Goal: Information Seeking & Learning: Learn about a topic

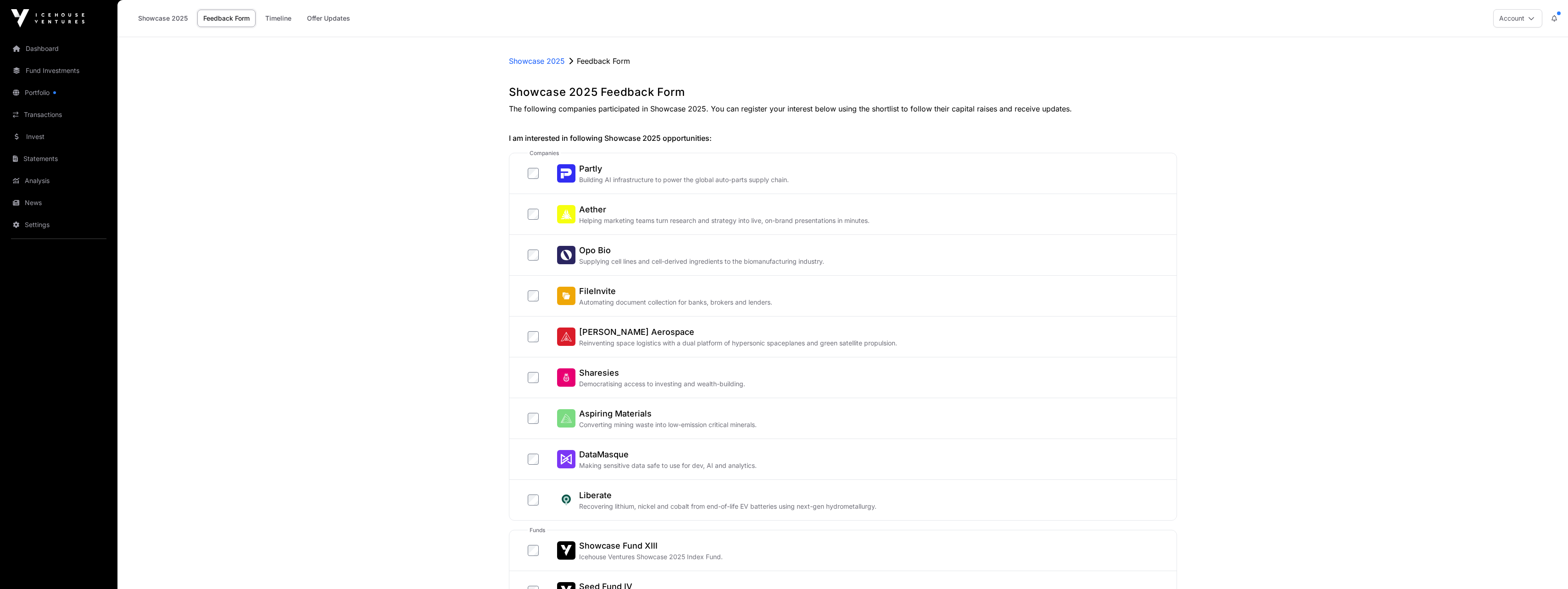
click at [164, 16] on link "Showcase 2025" at bounding box center [163, 18] width 61 height 18
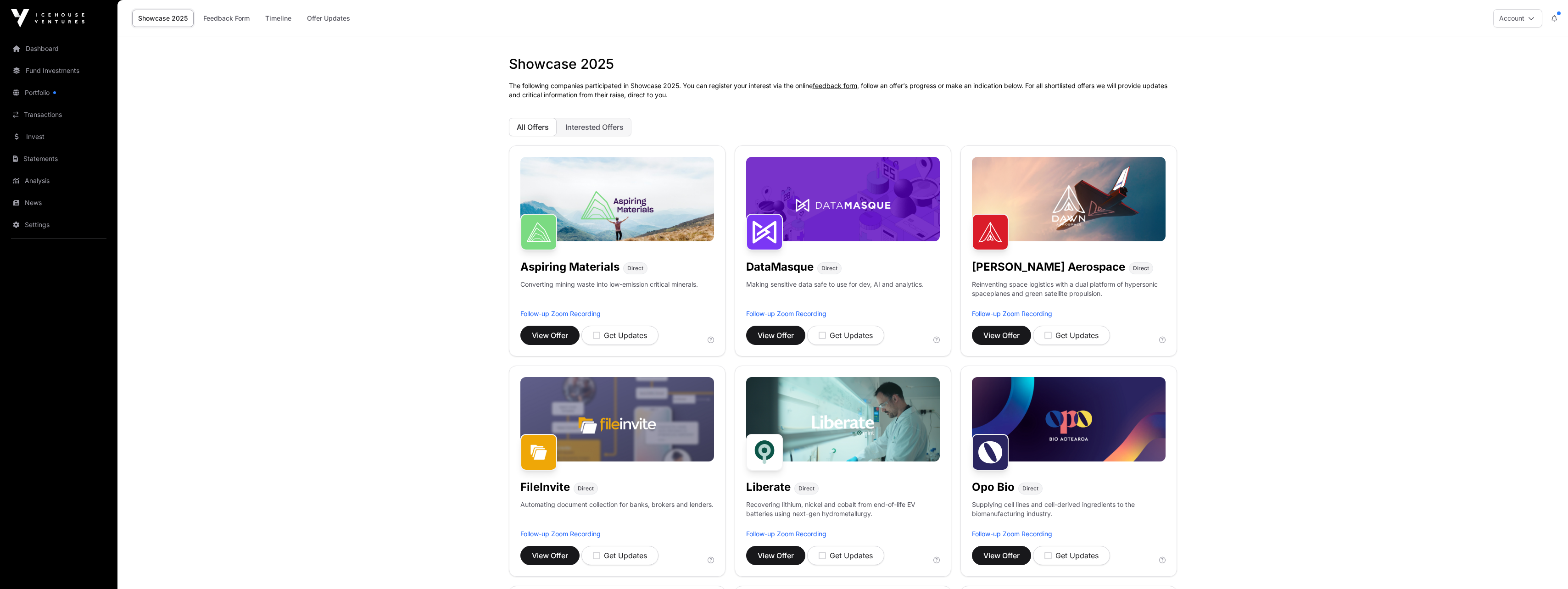
click at [331, 18] on link "Offer Updates" at bounding box center [329, 18] width 55 height 18
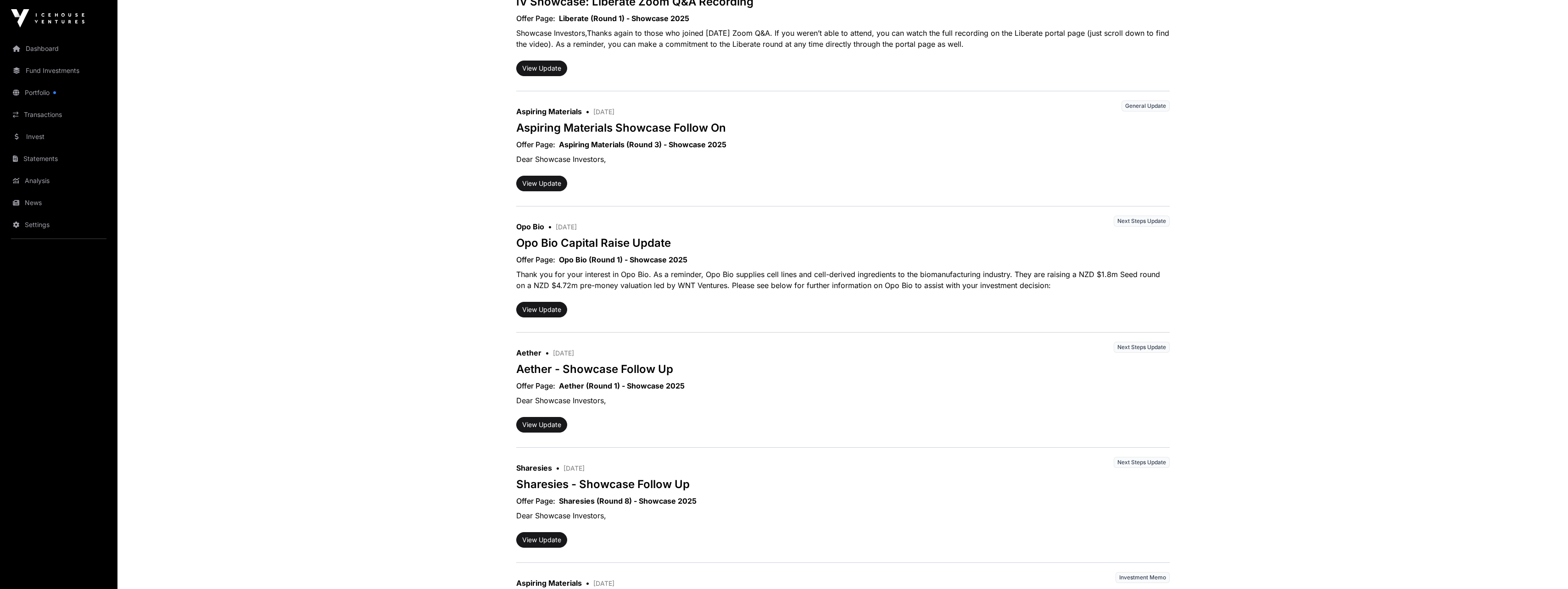
scroll to position [321, 0]
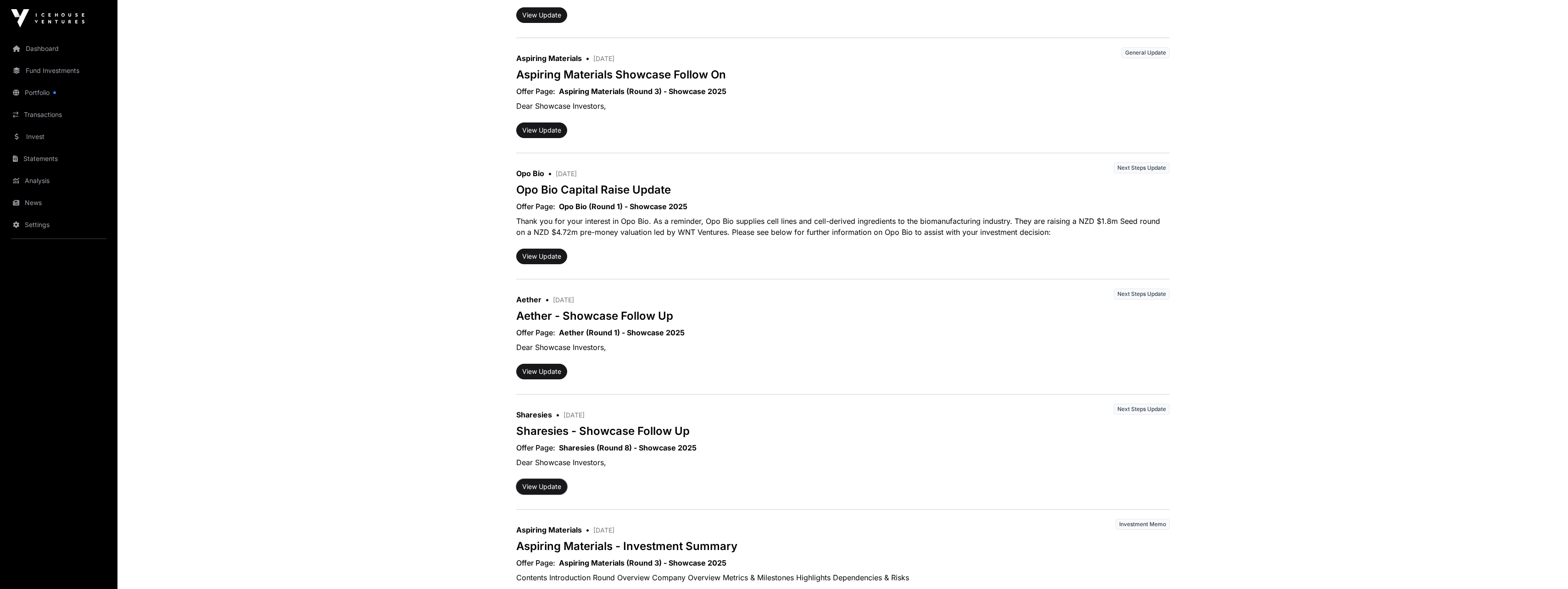
click at [537, 485] on button "View Update" at bounding box center [541, 486] width 51 height 16
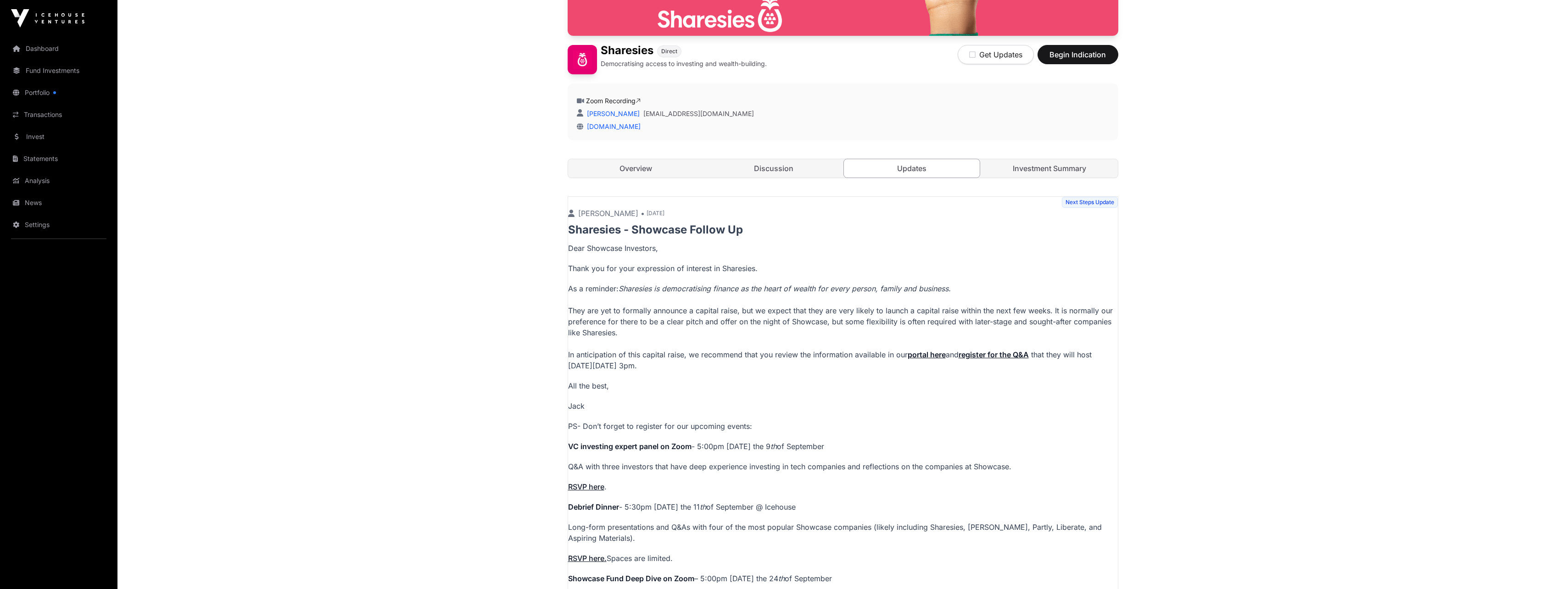
scroll to position [104, 0]
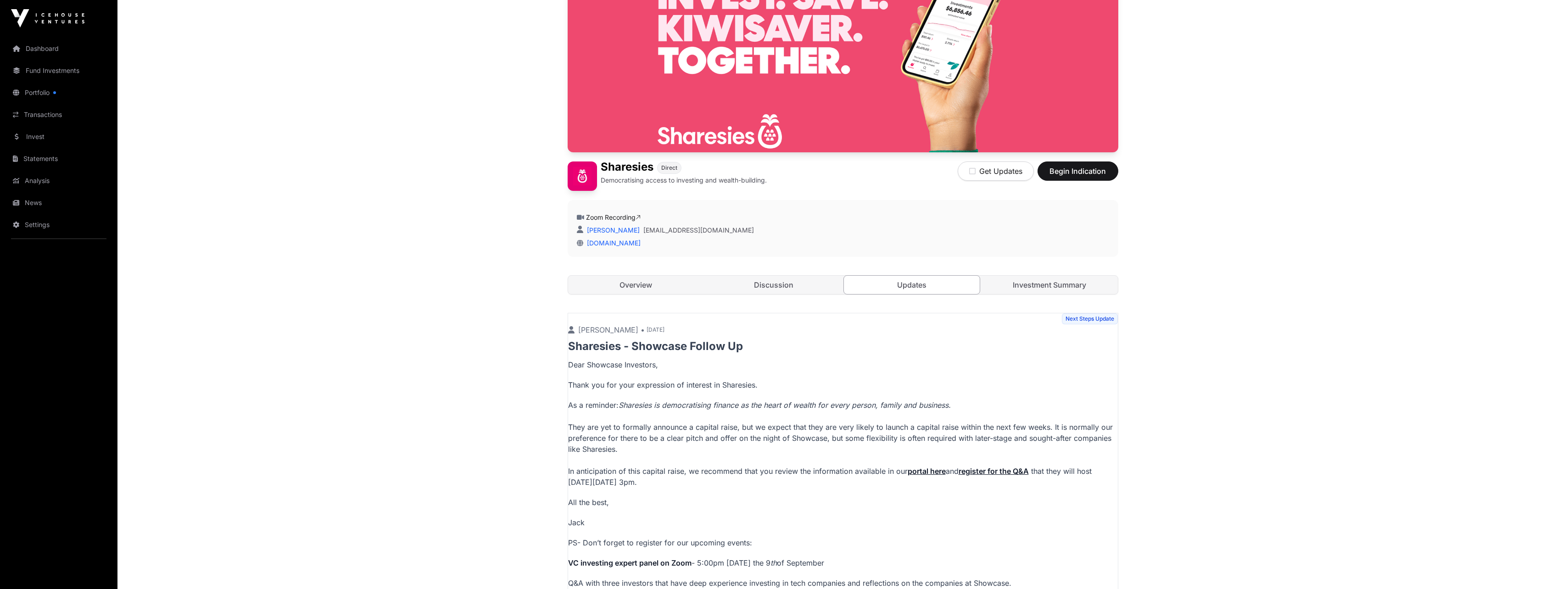
click at [683, 292] on link "Overview" at bounding box center [636, 284] width 137 height 18
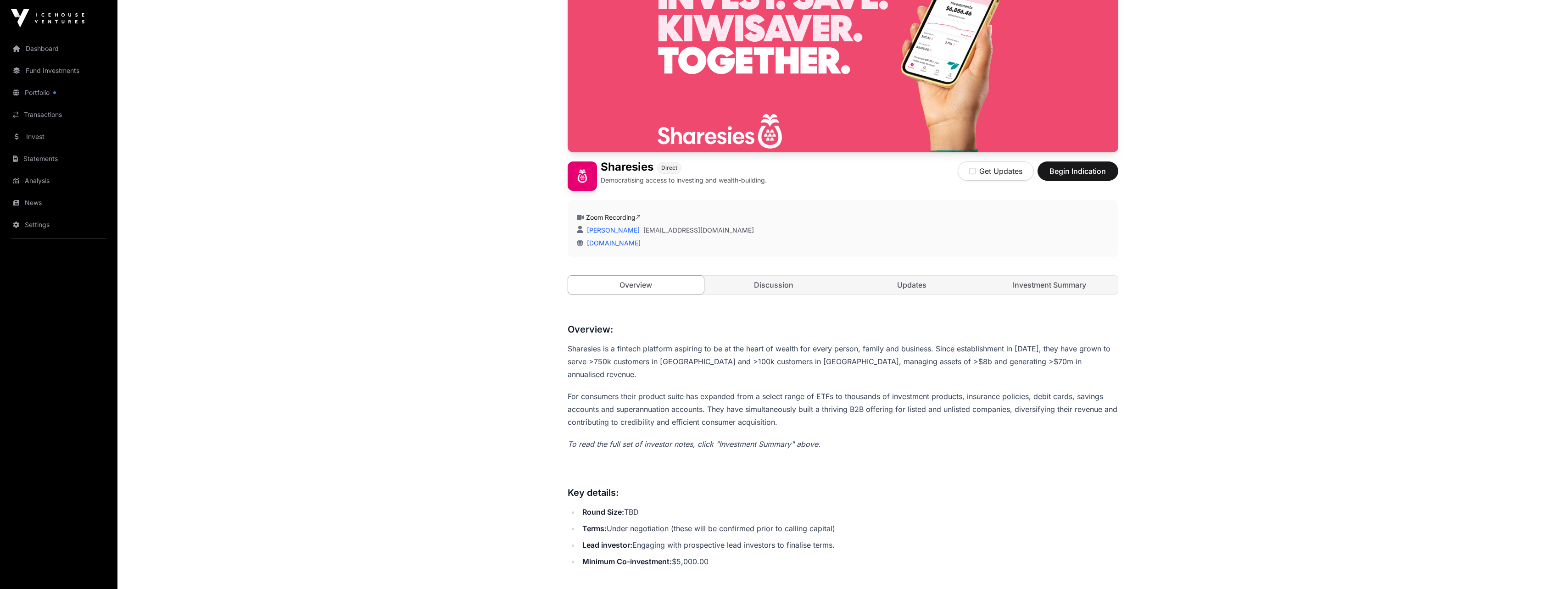
click at [1028, 279] on link "Investment Summary" at bounding box center [1050, 284] width 137 height 18
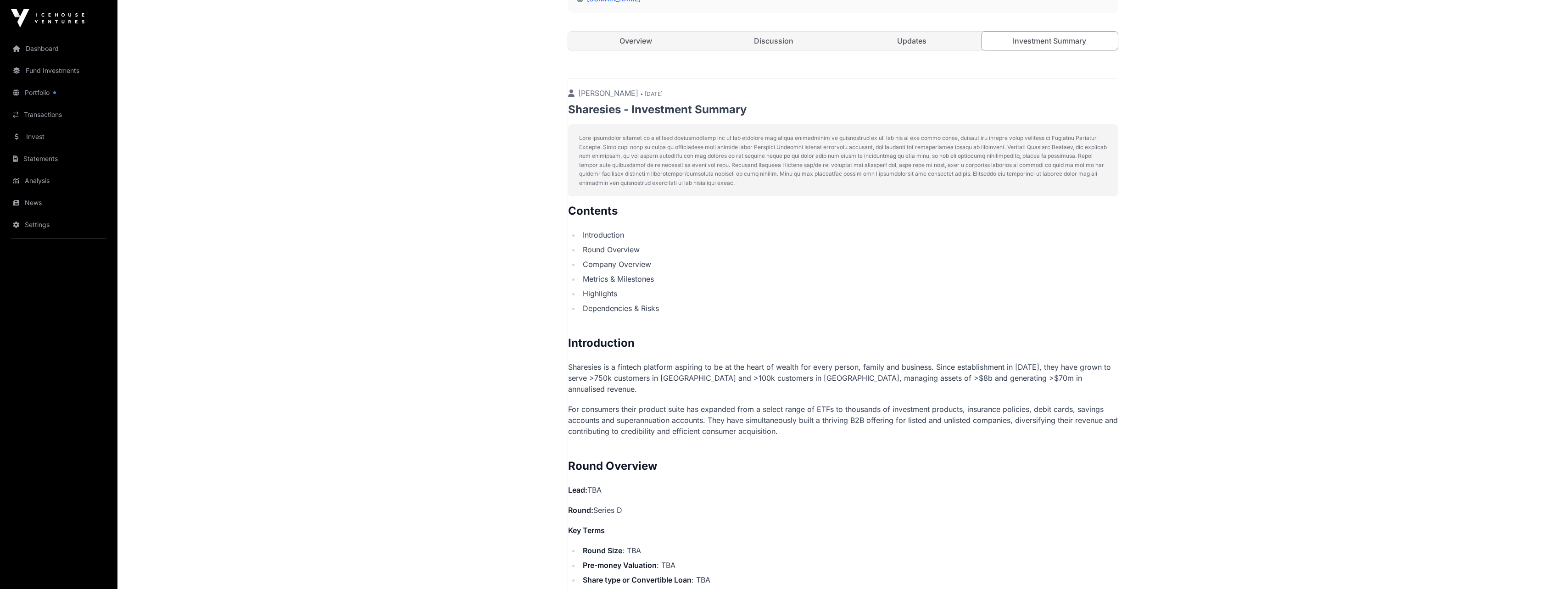
scroll to position [242, 0]
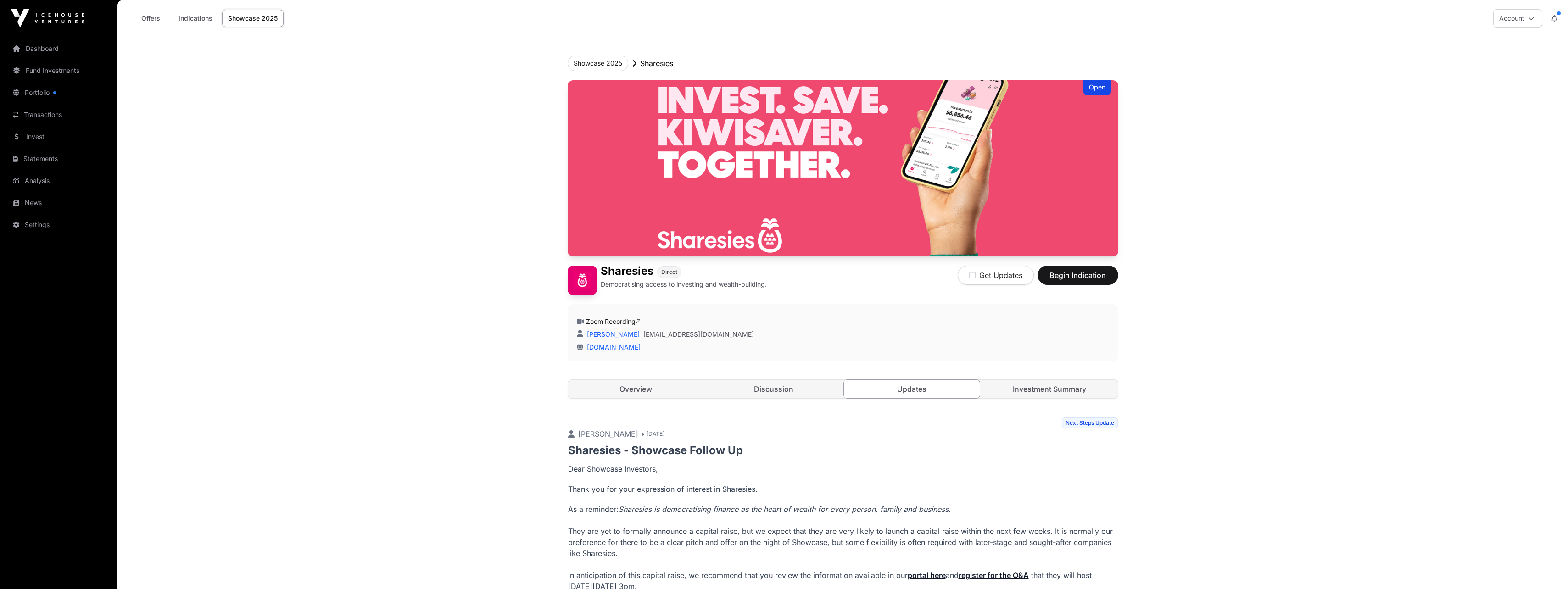
scroll to position [104, 0]
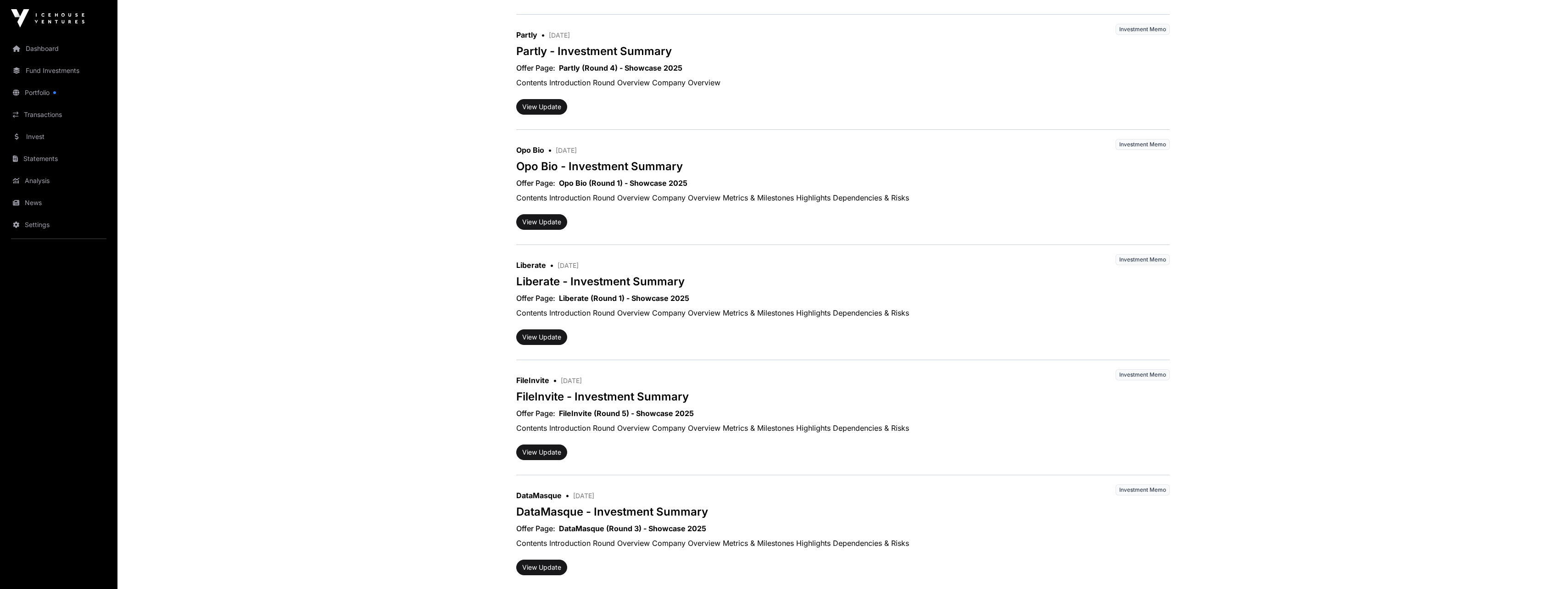
scroll to position [1055, 0]
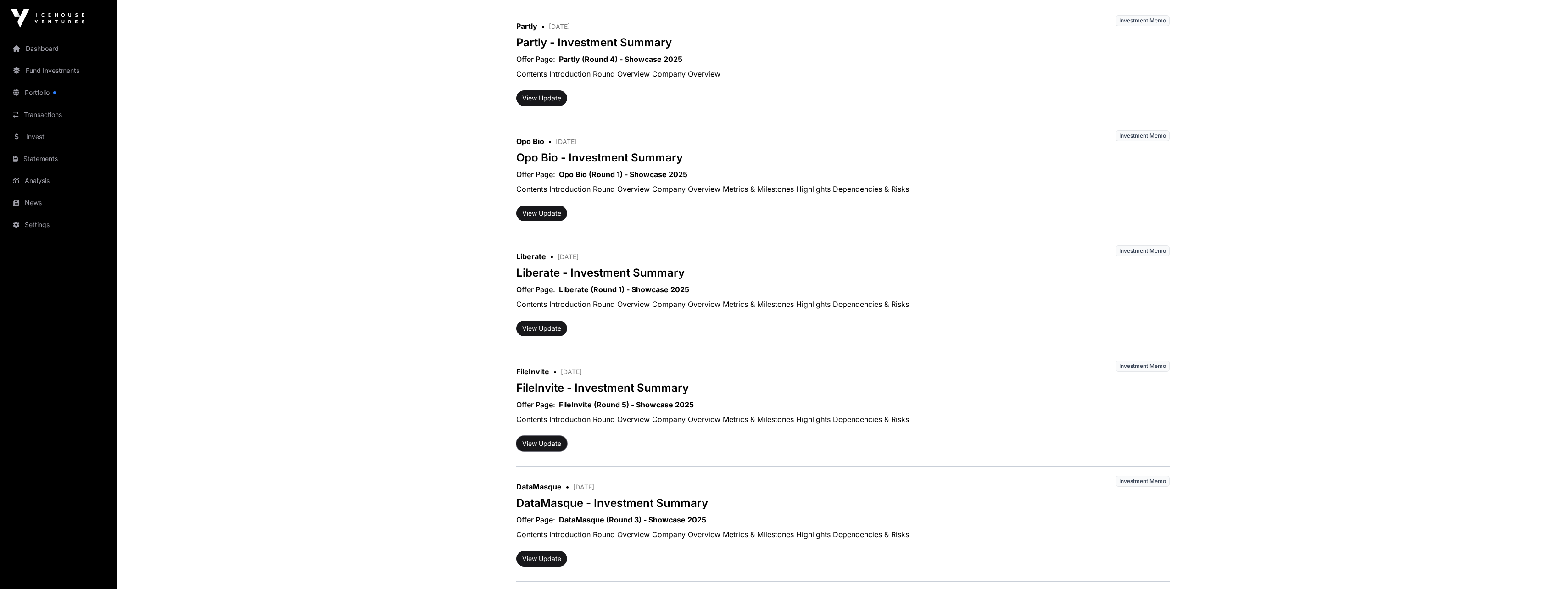
click at [541, 442] on button "View Update" at bounding box center [541, 443] width 51 height 16
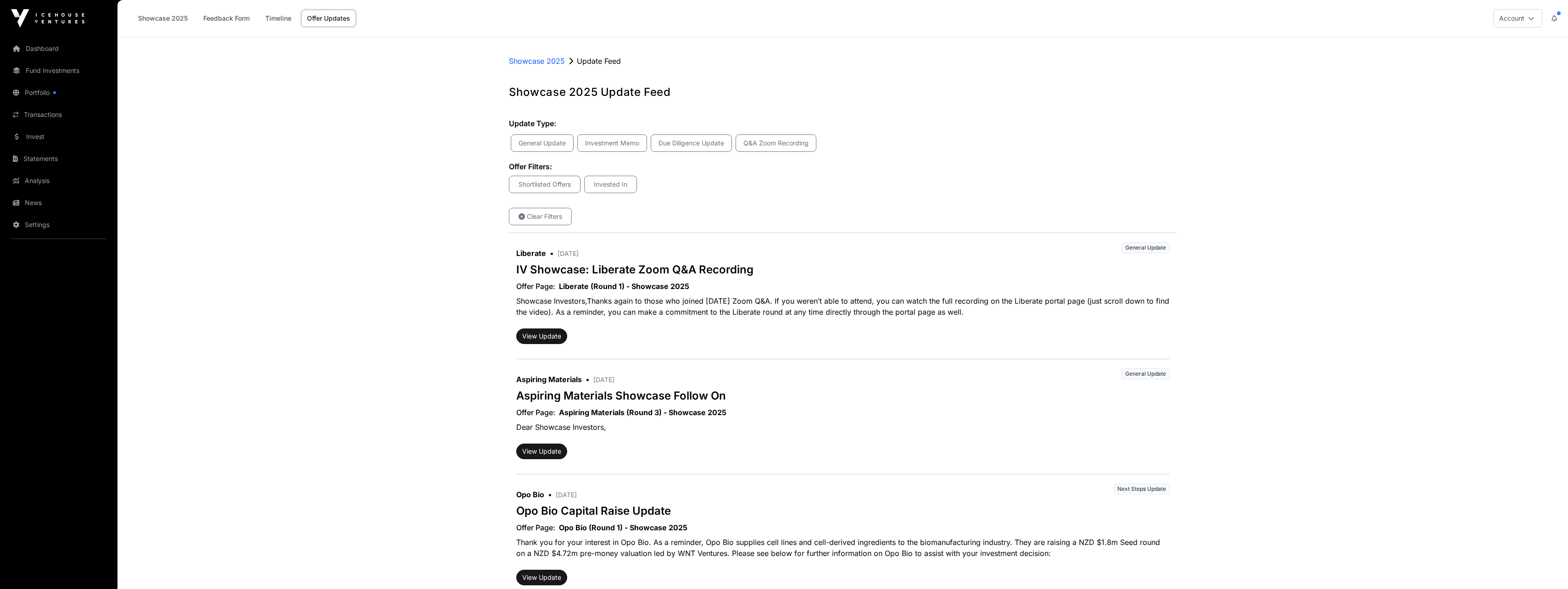
click at [170, 17] on link "Showcase 2025" at bounding box center [163, 18] width 61 height 18
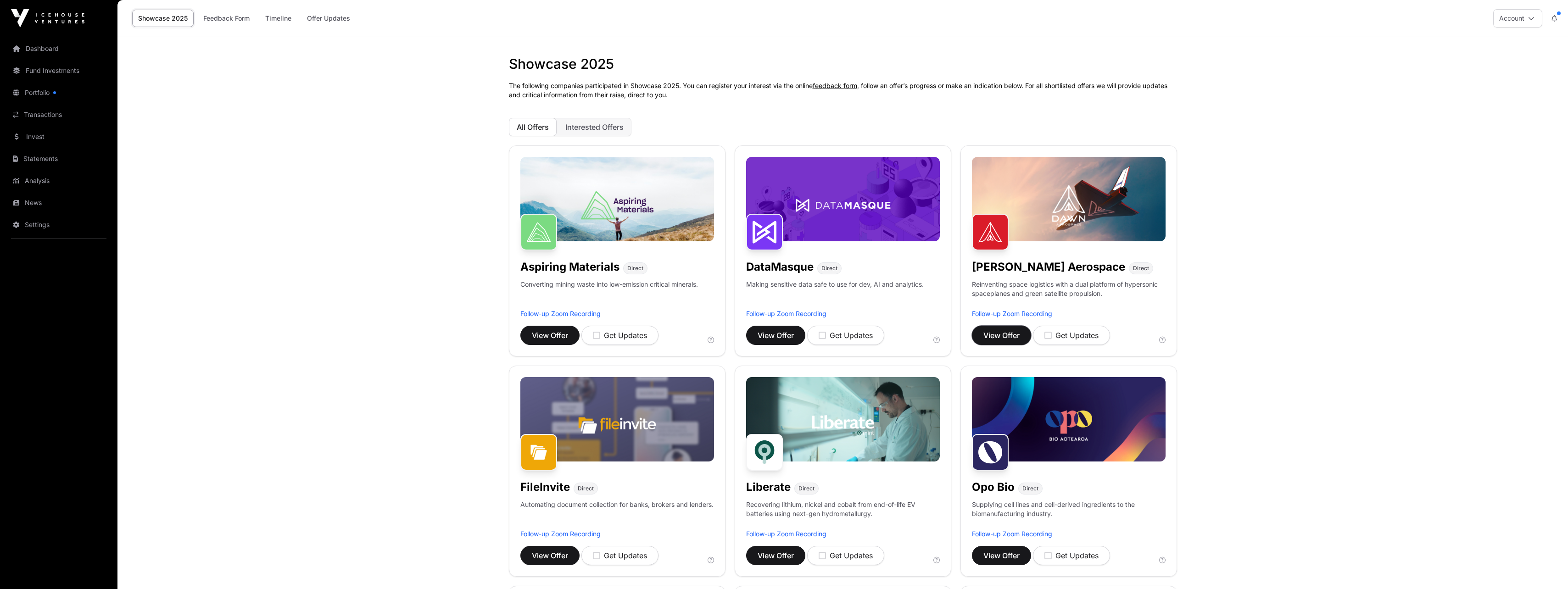
click at [988, 335] on span "View Offer" at bounding box center [1001, 335] width 36 height 11
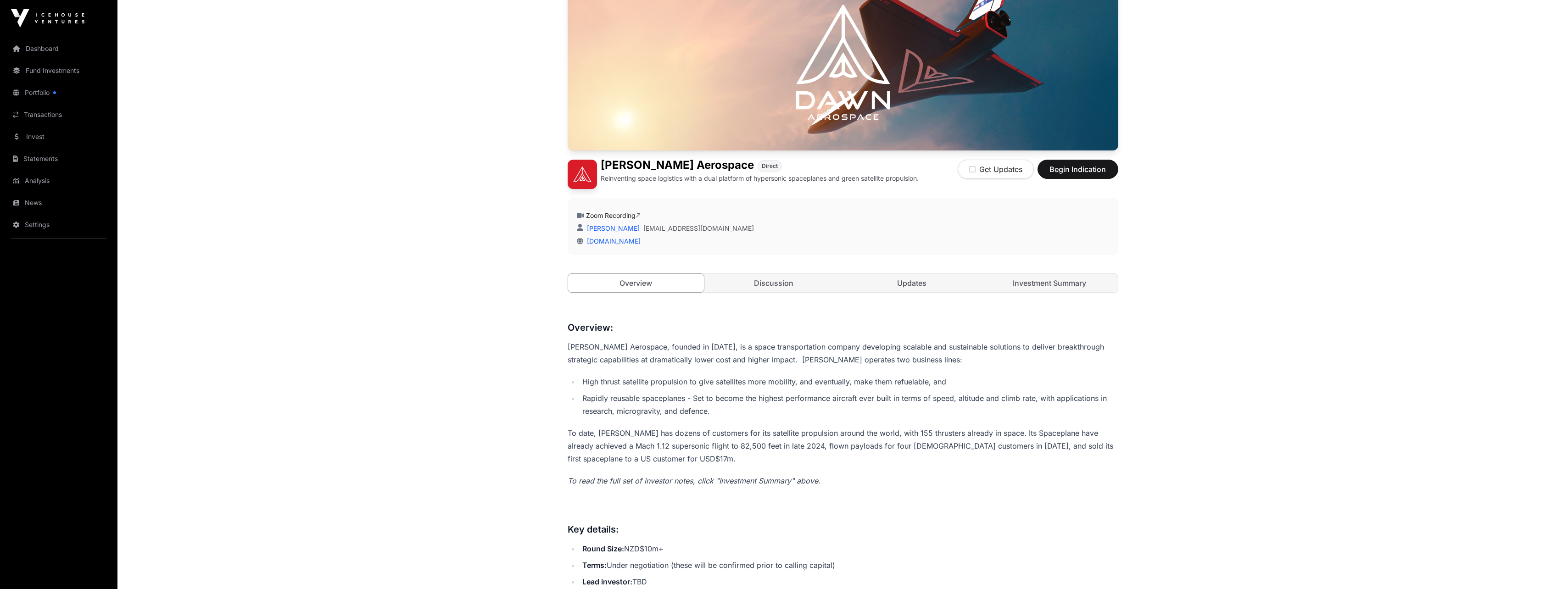
scroll to position [183, 0]
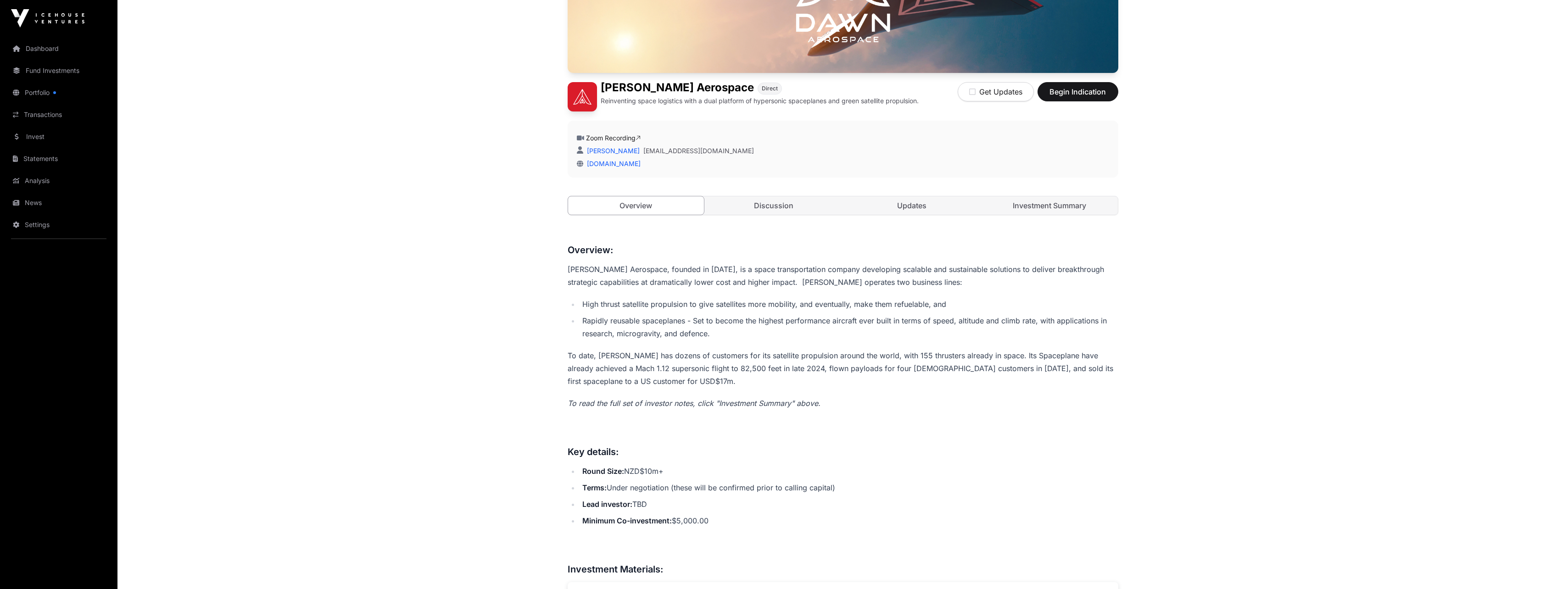
click at [1062, 208] on link "Investment Summary" at bounding box center [1050, 205] width 137 height 18
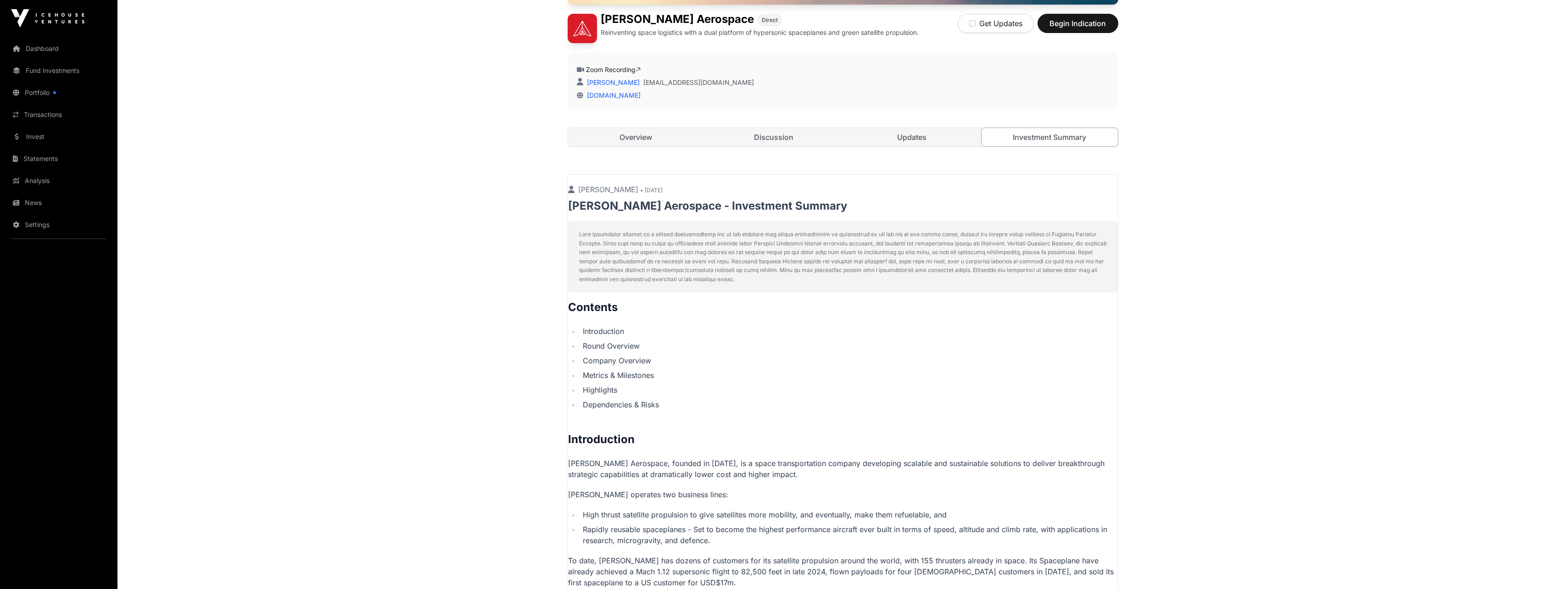
scroll to position [367, 0]
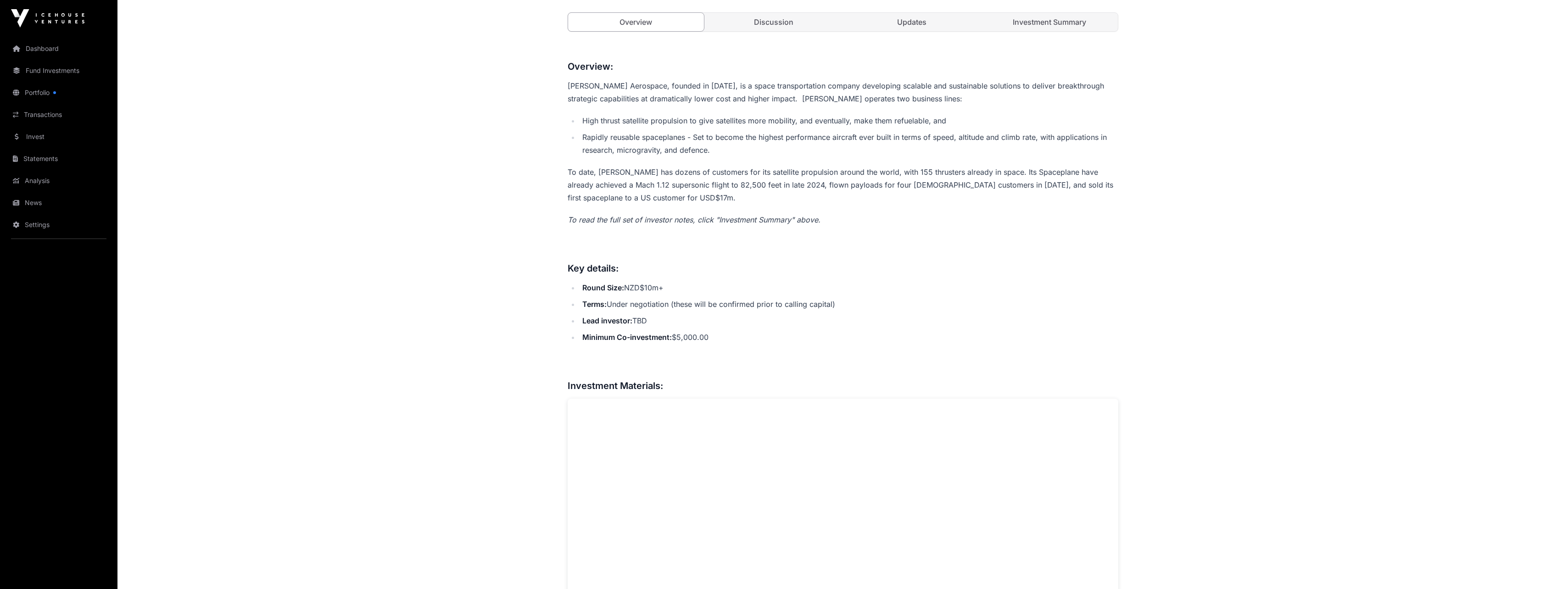
scroll to position [183, 0]
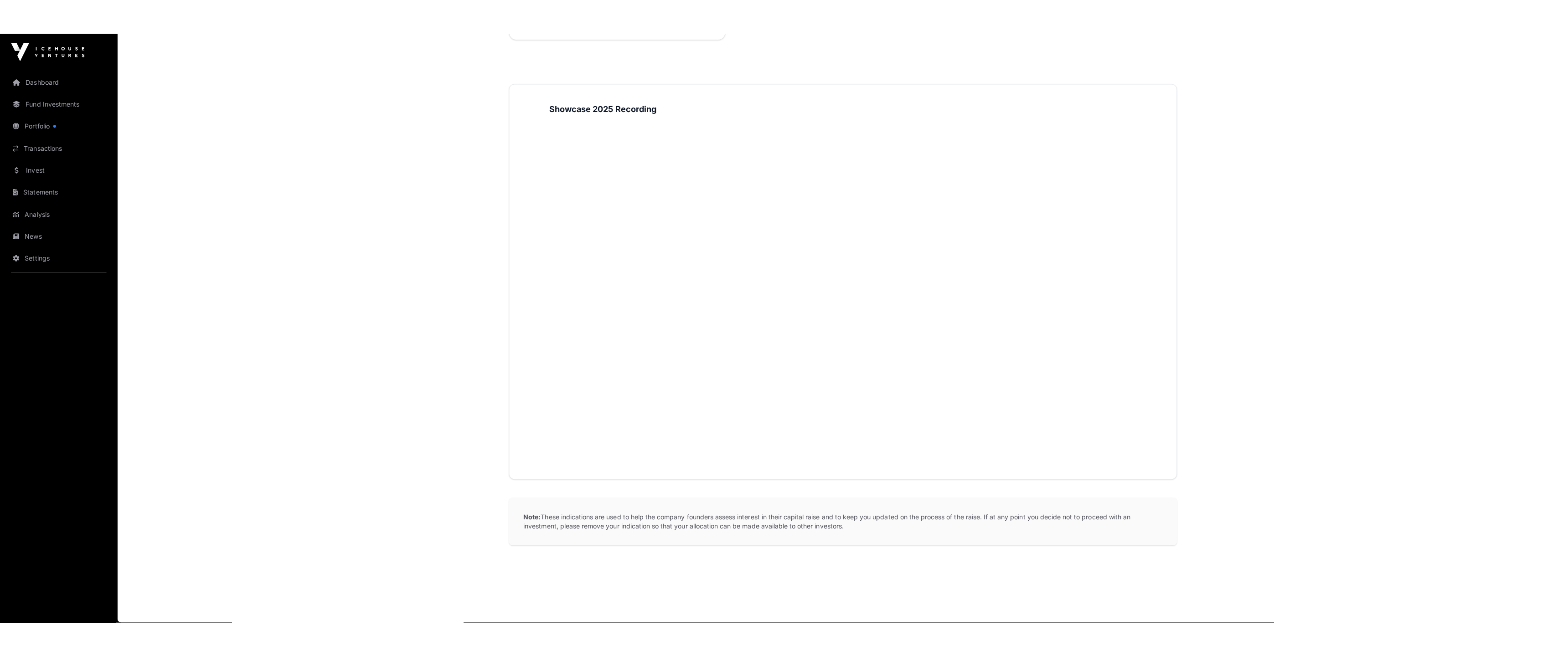
scroll to position [933, 0]
